Goal: Task Accomplishment & Management: Manage account settings

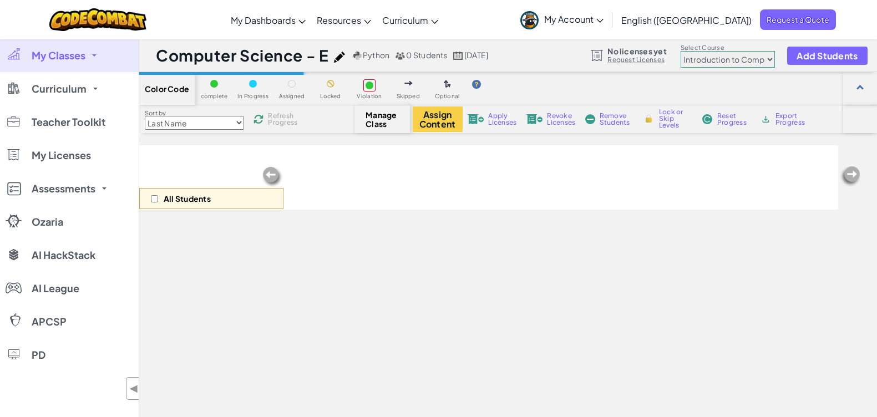
select select "560f1a9f22961295f9427742"
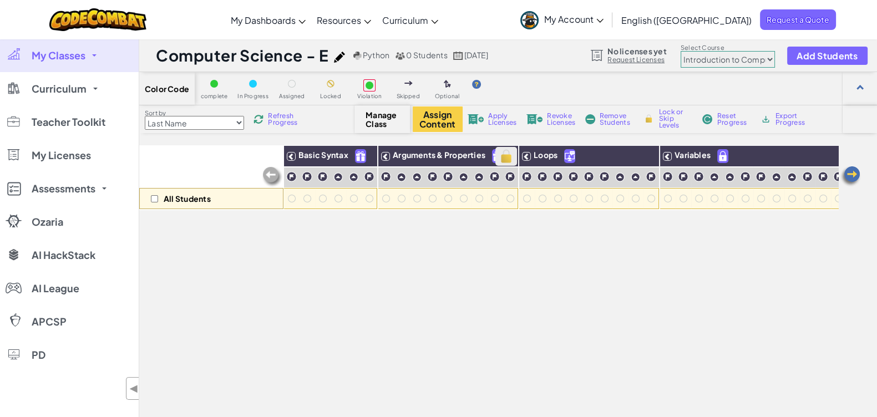
click at [502, 155] on img at bounding box center [506, 156] width 19 height 17
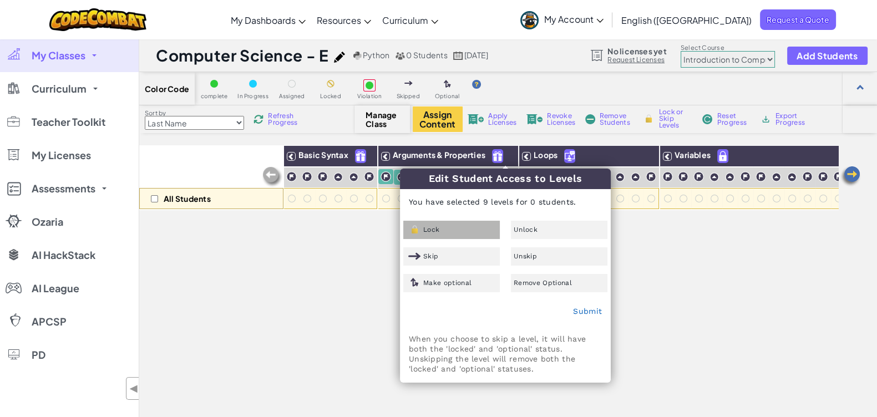
click at [460, 230] on div "Lock" at bounding box center [451, 230] width 97 height 18
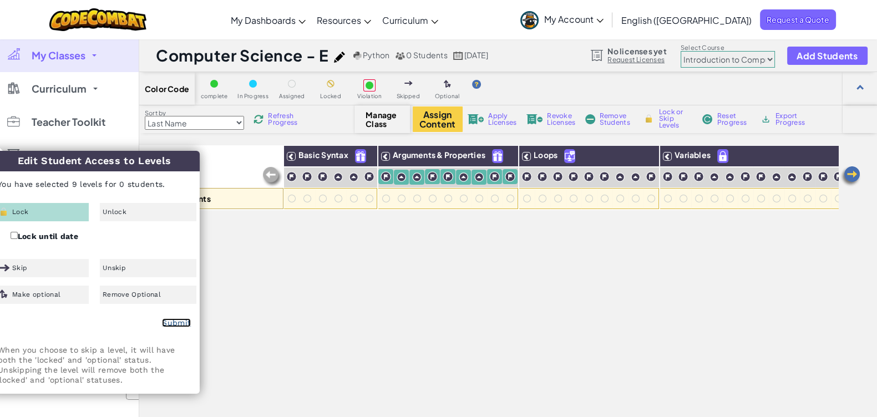
click at [167, 322] on link "Submit" at bounding box center [176, 323] width 29 height 9
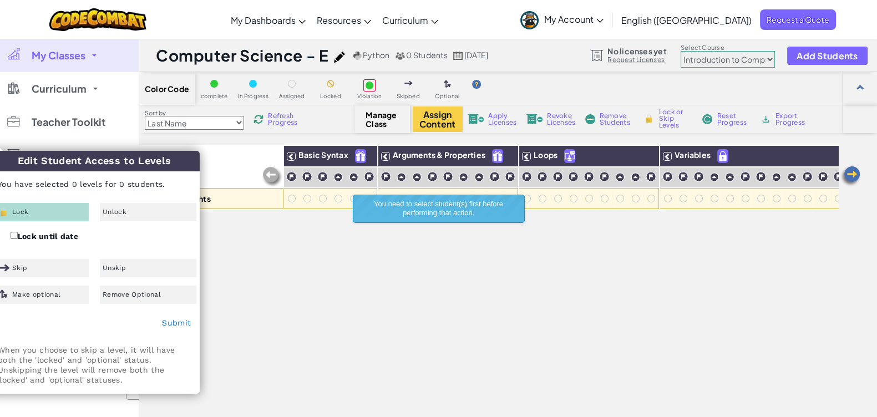
click at [413, 272] on div "All Students Basic Syntax Arguments & Properties Loops Variables" at bounding box center [488, 326] width 699 height 362
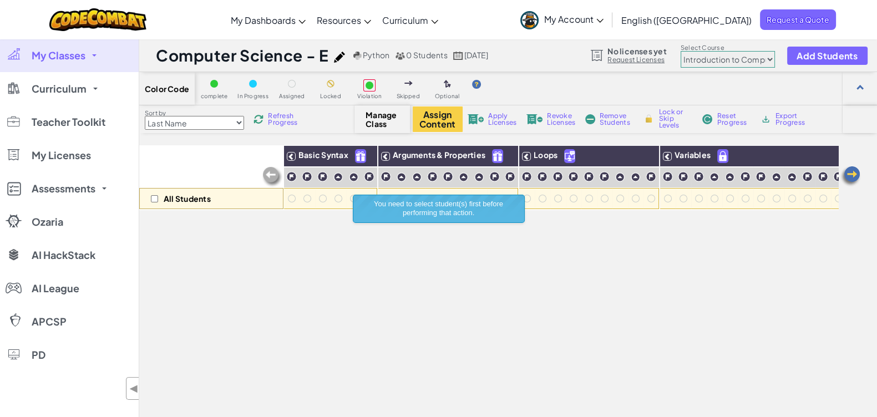
click at [849, 173] on img at bounding box center [851, 176] width 22 height 22
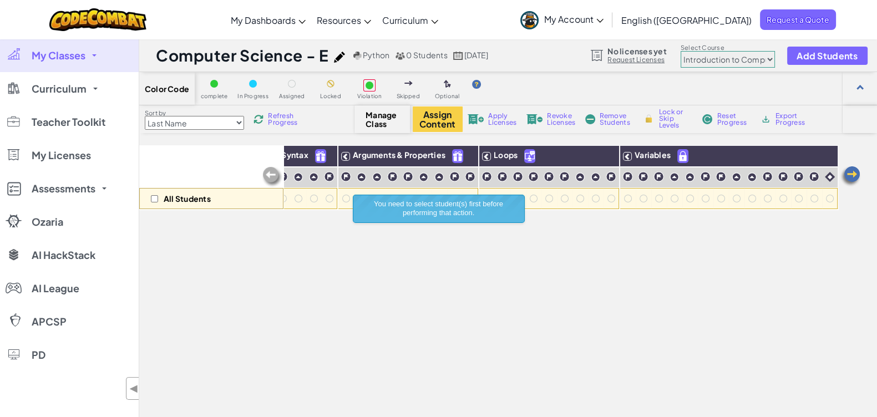
scroll to position [0, 50]
click at [849, 173] on img at bounding box center [851, 176] width 22 height 22
click at [853, 173] on img at bounding box center [851, 176] width 22 height 22
click at [855, 178] on img at bounding box center [851, 176] width 22 height 22
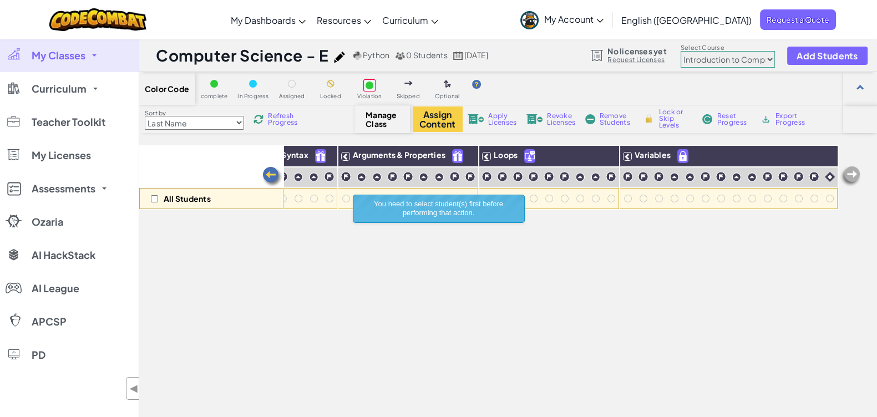
click at [766, 65] on select "Junior Introduction to Computer Science Game Development 1 Web Development 1 Co…" at bounding box center [728, 59] width 94 height 17
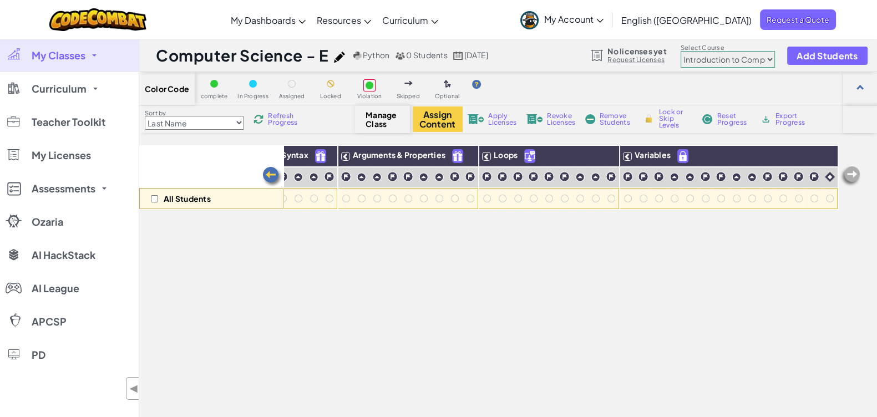
click at [681, 51] on select "Junior Introduction to Computer Science Game Development 1 Web Development 1 Co…" at bounding box center [728, 59] width 94 height 17
click at [813, 62] on button "Add Students" at bounding box center [827, 56] width 80 height 18
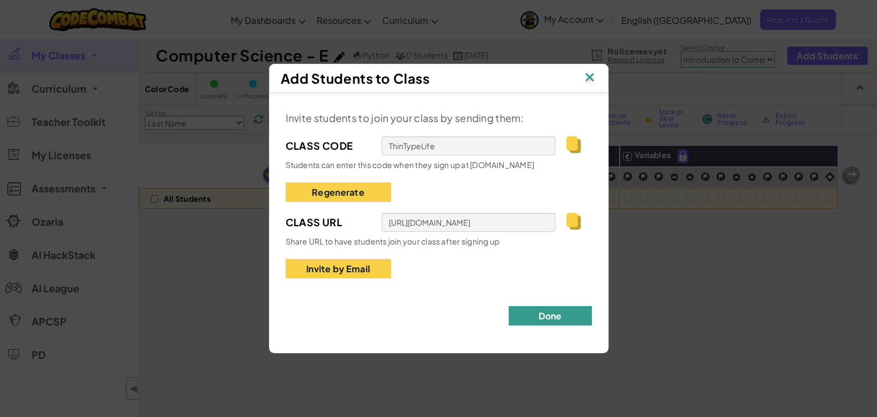
click at [543, 310] on button "Done" at bounding box center [550, 315] width 83 height 19
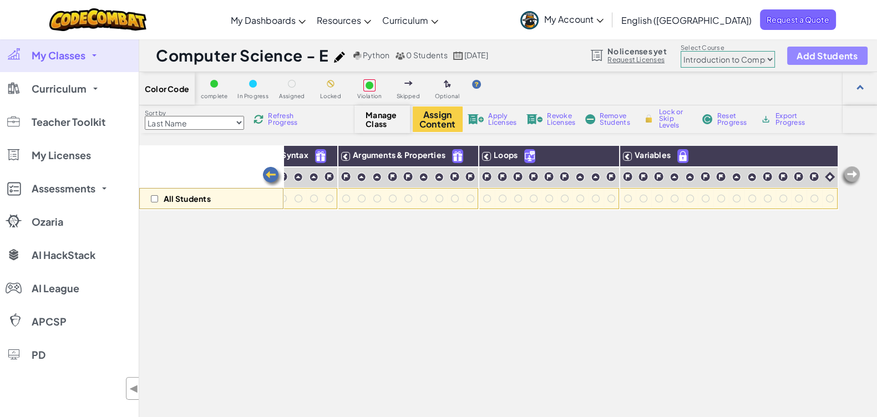
click at [815, 54] on span "Add Students" at bounding box center [827, 55] width 61 height 9
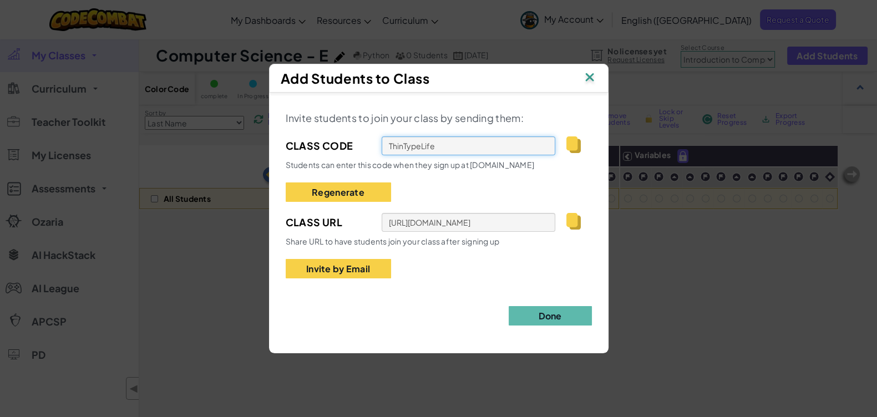
drag, startPoint x: 480, startPoint y: 147, endPoint x: 519, endPoint y: 147, distance: 38.8
click at [479, 147] on input "ThinTypeLife" at bounding box center [469, 146] width 174 height 19
click at [572, 145] on img at bounding box center [574, 145] width 14 height 17
click at [588, 84] on img at bounding box center [590, 78] width 14 height 17
